Goal: Task Accomplishment & Management: Use online tool/utility

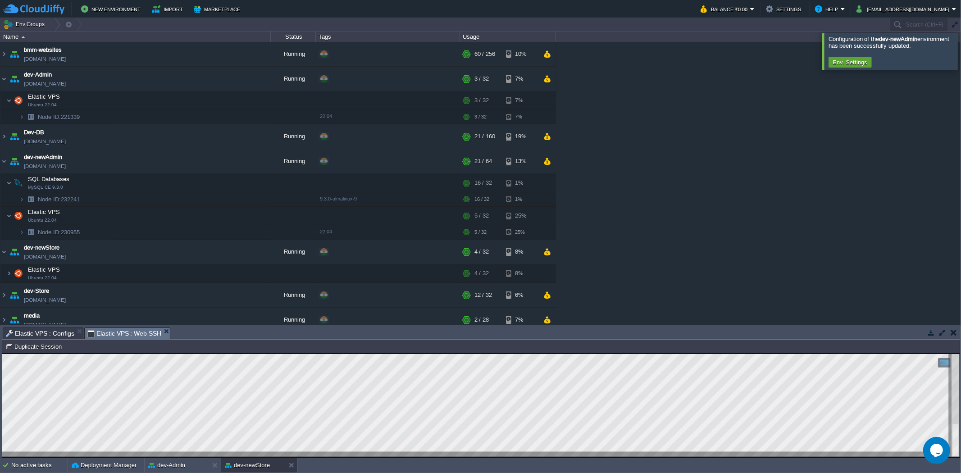
scroll to position [232, 0]
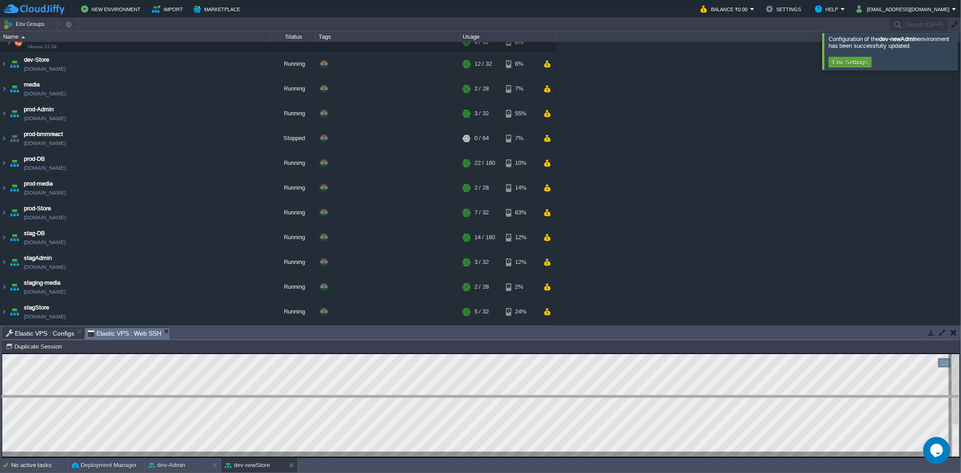
drag, startPoint x: 208, startPoint y: 335, endPoint x: 221, endPoint y: 427, distance: 92.9
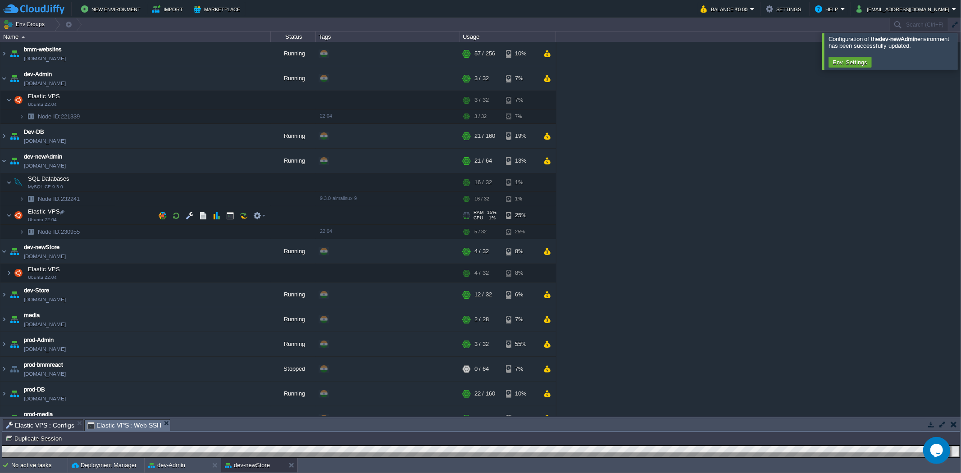
scroll to position [0, 0]
click at [187, 217] on button "button" at bounding box center [190, 216] width 8 height 8
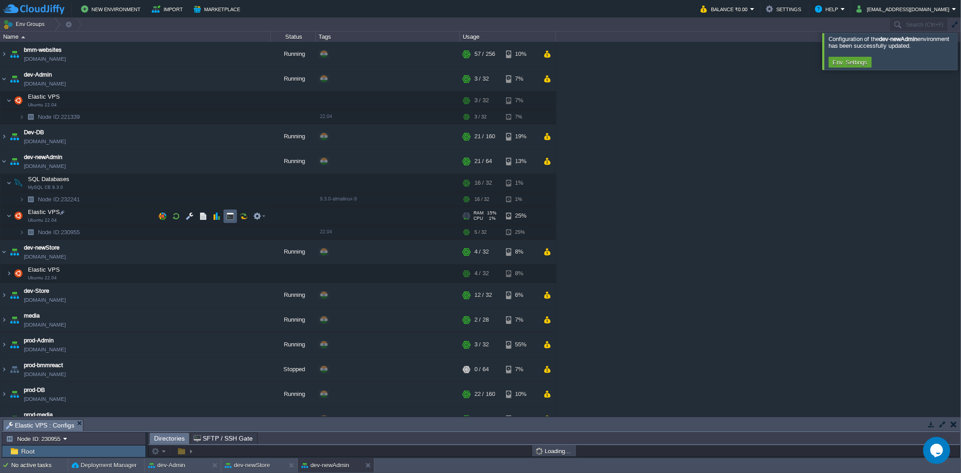
click at [229, 217] on button "button" at bounding box center [230, 216] width 8 height 8
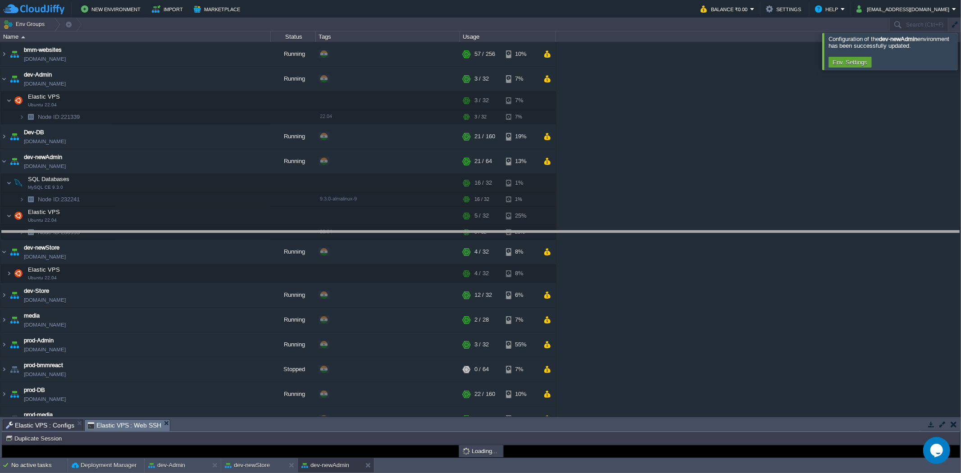
drag, startPoint x: 221, startPoint y: 424, endPoint x: 223, endPoint y: 236, distance: 188.4
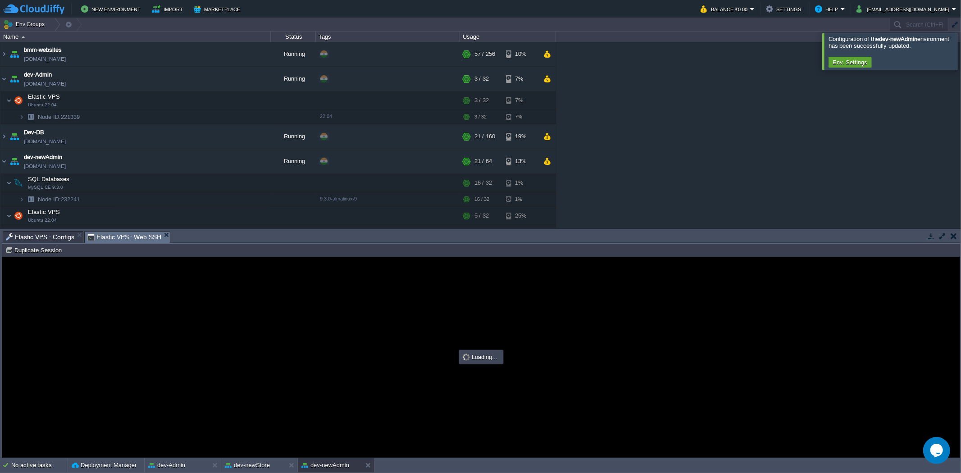
click at [35, 236] on span "Elastic VPS : Configs" at bounding box center [40, 237] width 69 height 11
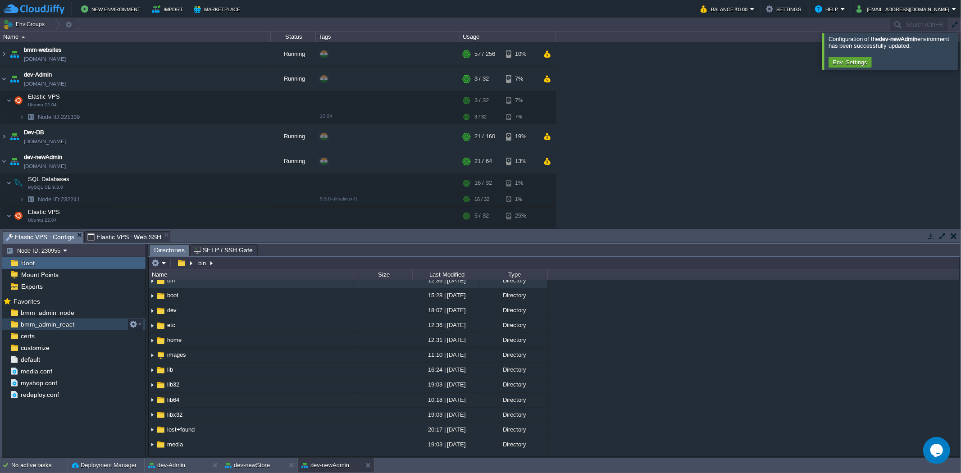
click at [80, 324] on div "bmm_admin_react" at bounding box center [73, 325] width 143 height 12
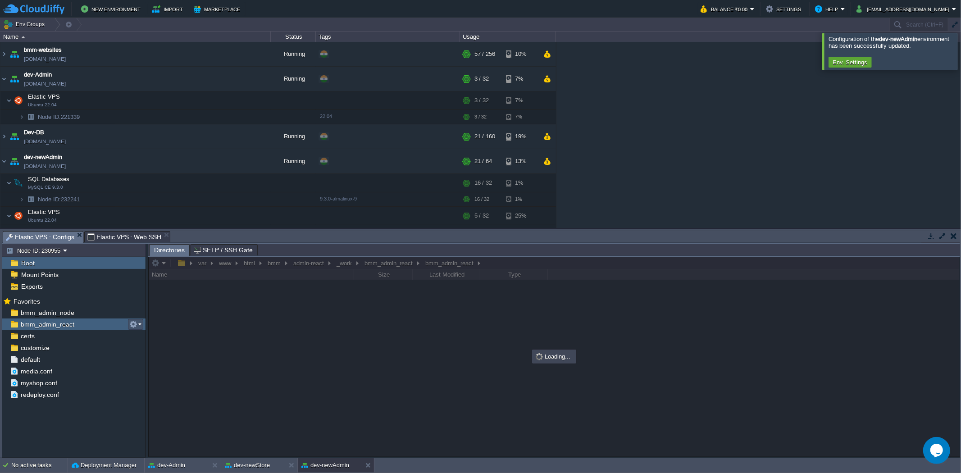
click at [133, 324] on button "button" at bounding box center [133, 324] width 8 height 8
click at [155, 340] on span "Copy Path" at bounding box center [155, 337] width 27 height 7
type textarea "/var/www/html/bmm/admin-react/_work/bmm_admin_react/bmm_admin_react"
type input "#000000"
click at [125, 237] on span "Elastic VPS : Web SSH" at bounding box center [124, 237] width 74 height 11
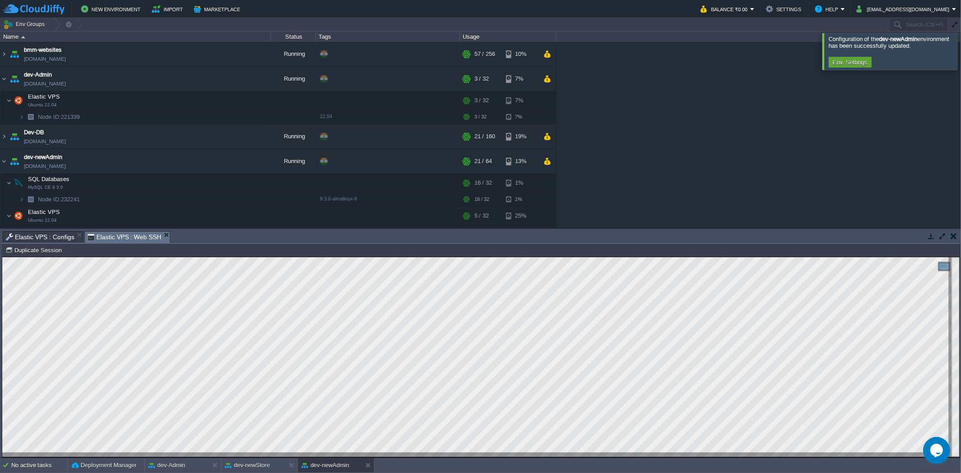
click at [57, 235] on span "Elastic VPS : Configs" at bounding box center [40, 237] width 69 height 11
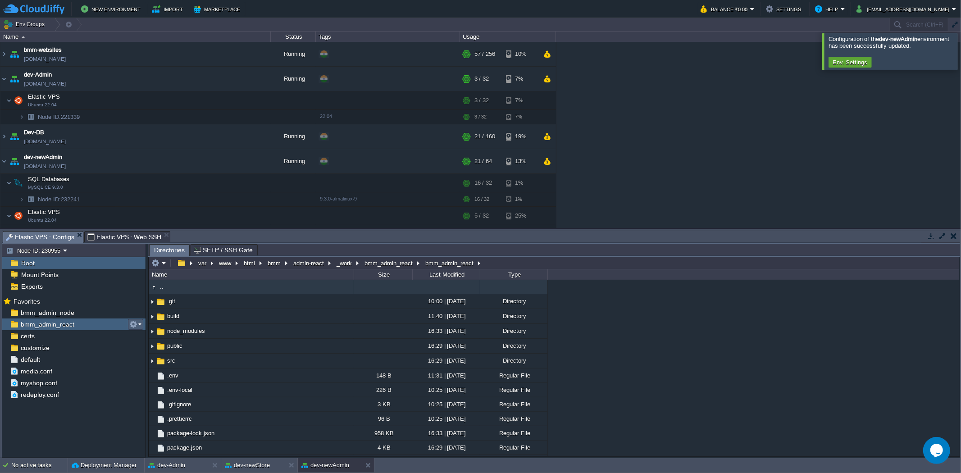
click at [137, 326] on button "button" at bounding box center [133, 324] width 8 height 8
click at [163, 340] on span "Copy Path" at bounding box center [155, 337] width 27 height 7
click at [119, 238] on span "Elastic VPS : Web SSH" at bounding box center [124, 237] width 74 height 11
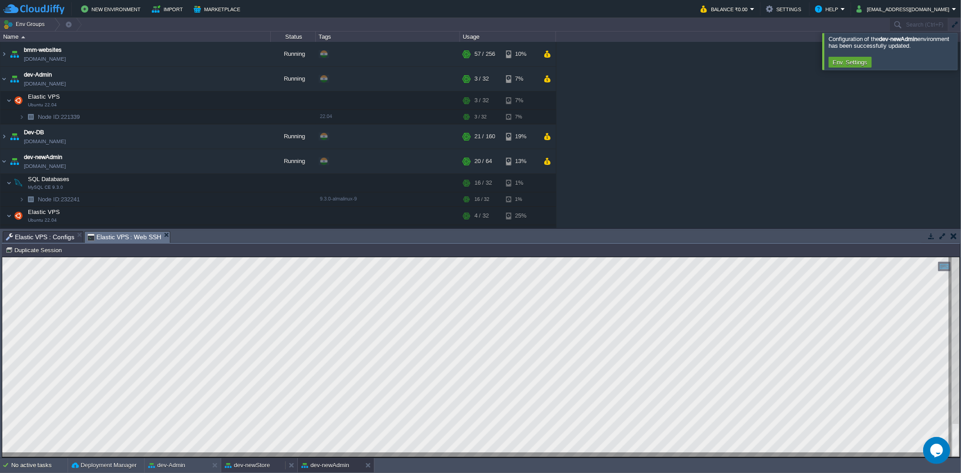
click at [265, 465] on button "dev-newStore" at bounding box center [247, 465] width 45 height 9
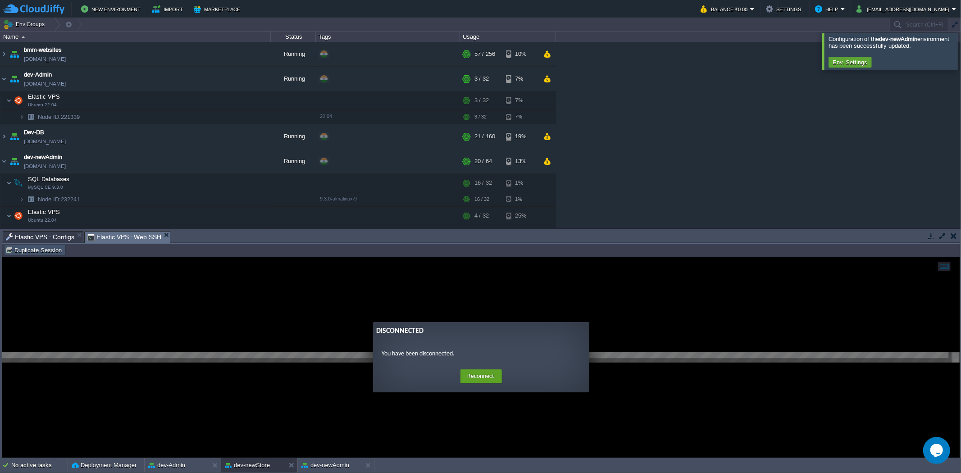
click at [39, 248] on button "Duplicate Session" at bounding box center [34, 250] width 59 height 8
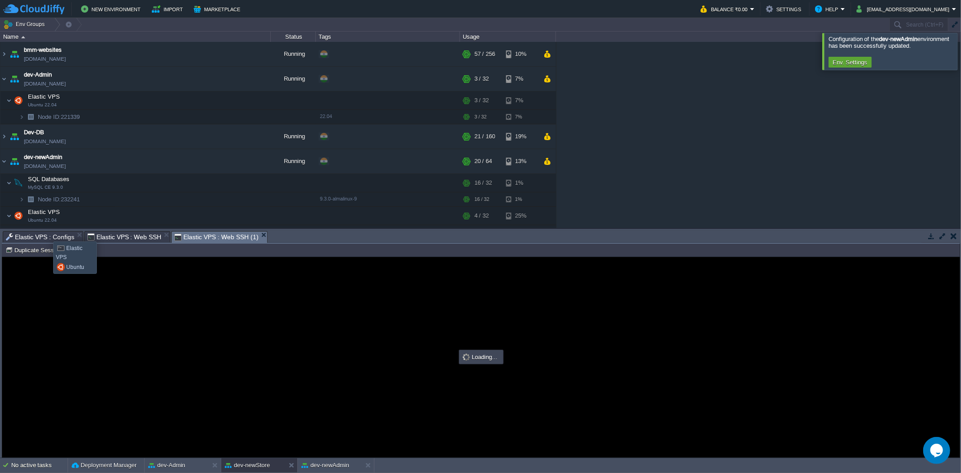
type input "#000000"
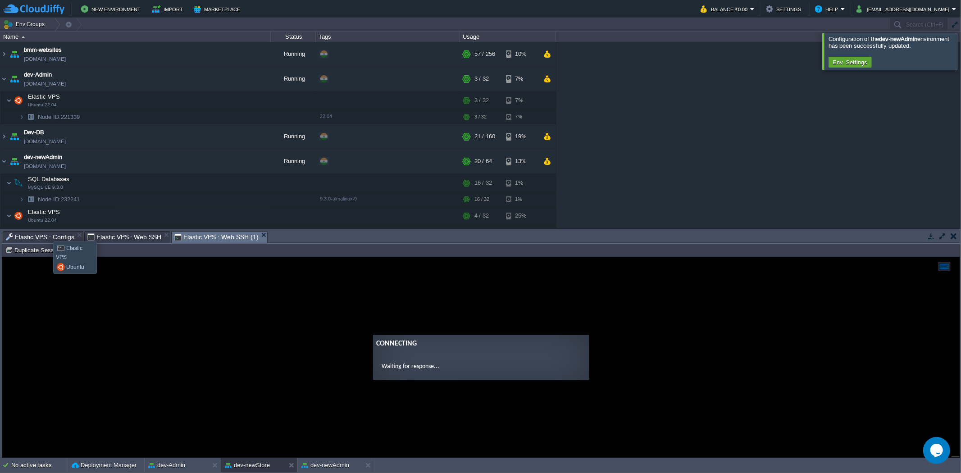
click at [46, 233] on span "Elastic VPS : Configs" at bounding box center [40, 237] width 69 height 11
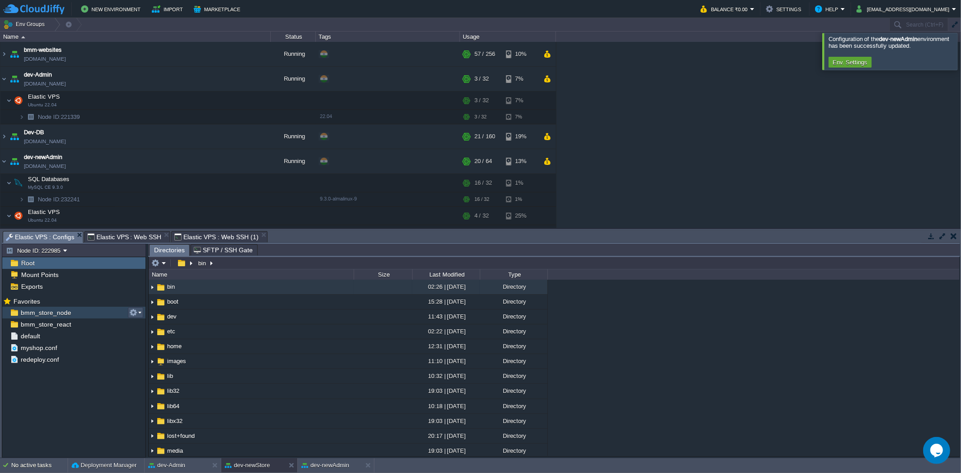
click at [137, 309] on button "button" at bounding box center [133, 313] width 8 height 8
click at [149, 325] on span "Copy Path" at bounding box center [155, 325] width 27 height 7
type textarea "/var/www/html/bmm/node/_work/bmm_store_node/bmm_store_node"
click at [206, 236] on span "Elastic VPS : Web SSH (1)" at bounding box center [216, 237] width 84 height 11
